Goal: Task Accomplishment & Management: Use online tool/utility

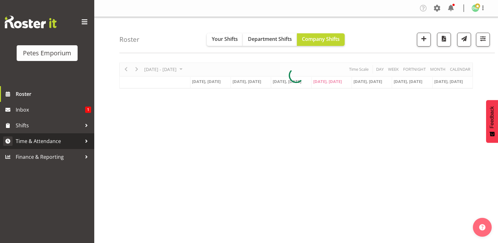
click at [52, 141] on span "Time & Attendance" at bounding box center [49, 140] width 66 height 9
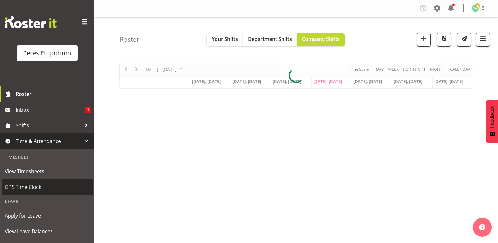
click at [33, 188] on span "GPS Time Clock" at bounding box center [47, 186] width 85 height 9
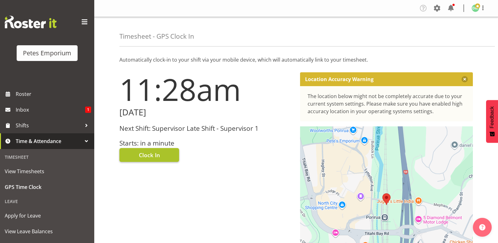
click at [157, 152] on span "Clock In" at bounding box center [149, 155] width 21 height 8
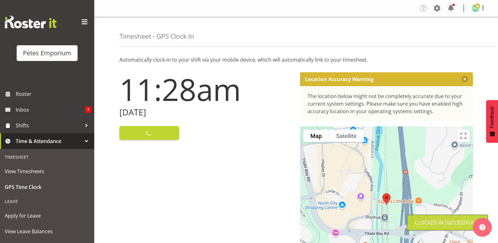
click at [477, 12] on figure at bounding box center [475, 8] width 8 height 8
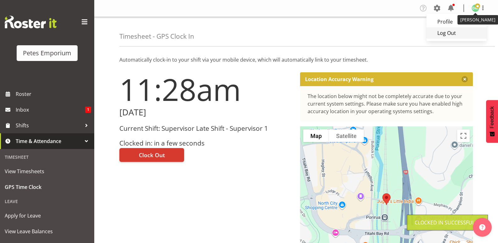
click at [451, 33] on link "Log Out" at bounding box center [456, 32] width 60 height 11
